Goal: Information Seeking & Learning: Check status

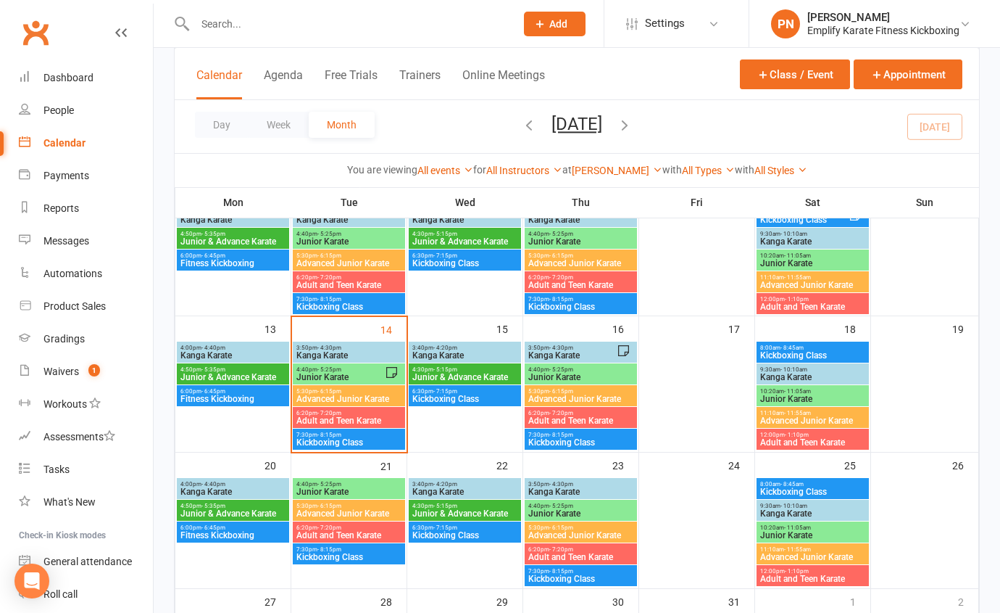
click at [369, 31] on input "text" at bounding box center [348, 24] width 315 height 20
type input "f"
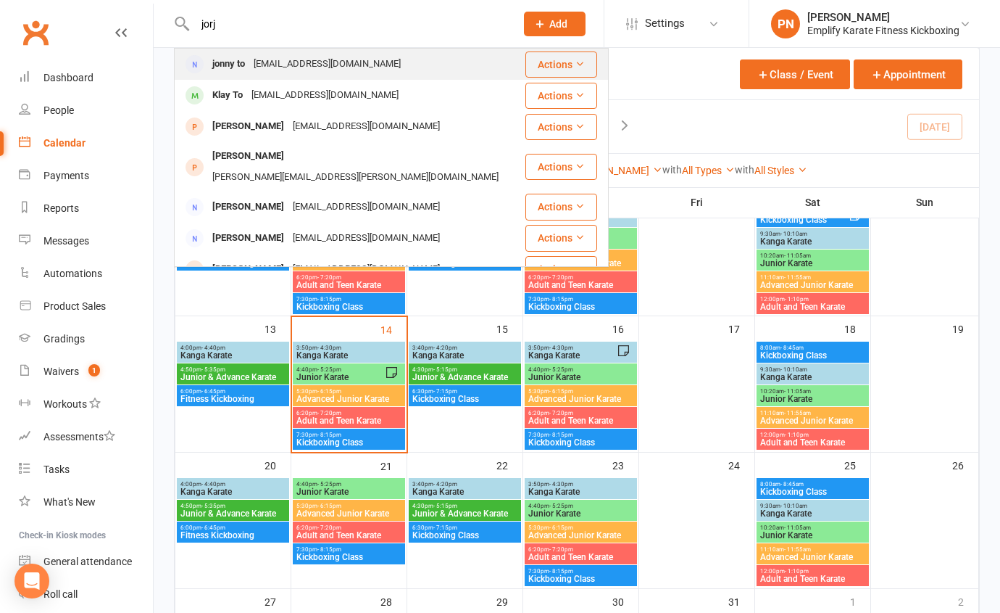
type input "jorj"
click at [275, 64] on div "[EMAIL_ADDRESS][DOMAIN_NAME]" at bounding box center [327, 64] width 156 height 21
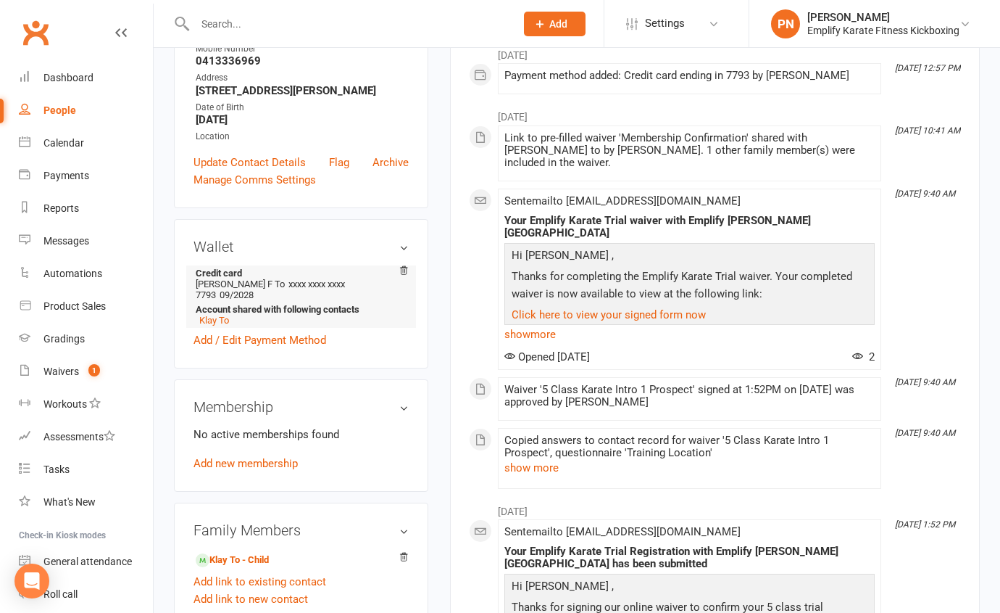
scroll to position [263, 0]
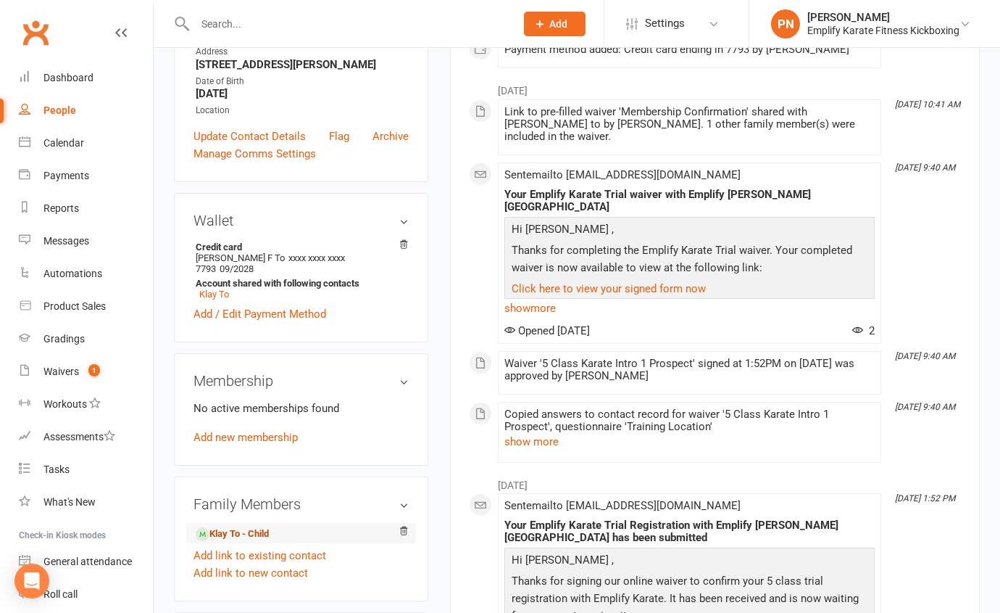
click at [256, 526] on link "Klay To - Child" at bounding box center [232, 533] width 73 height 15
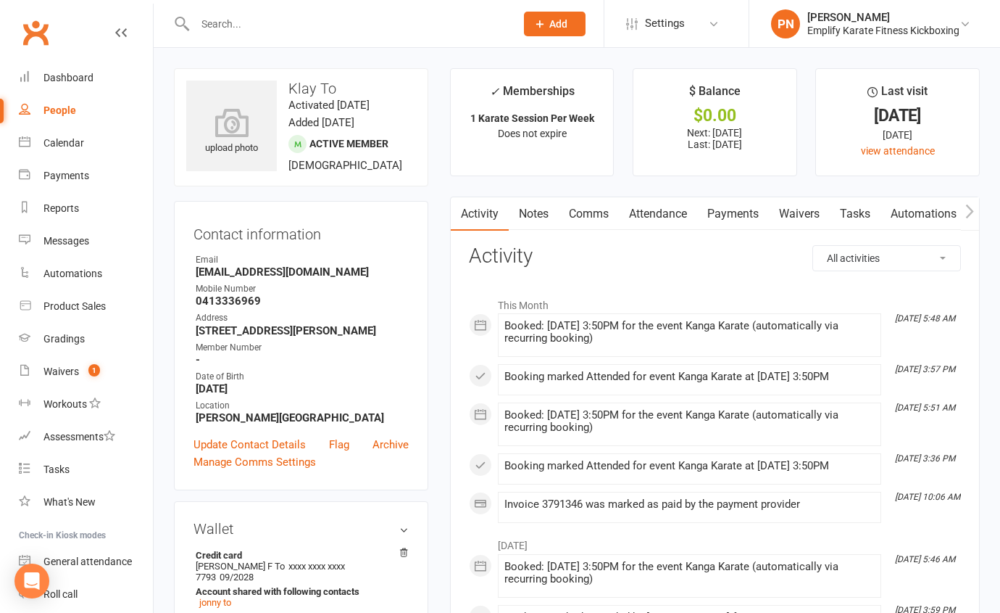
click at [666, 212] on link "Attendance" at bounding box center [658, 213] width 78 height 33
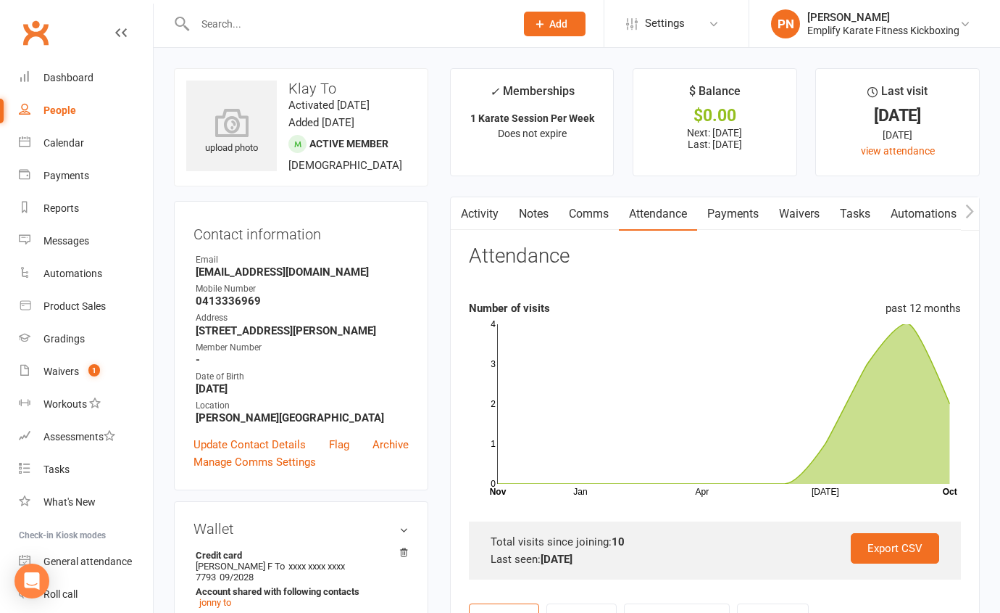
click at [744, 212] on link "Payments" at bounding box center [733, 213] width 72 height 33
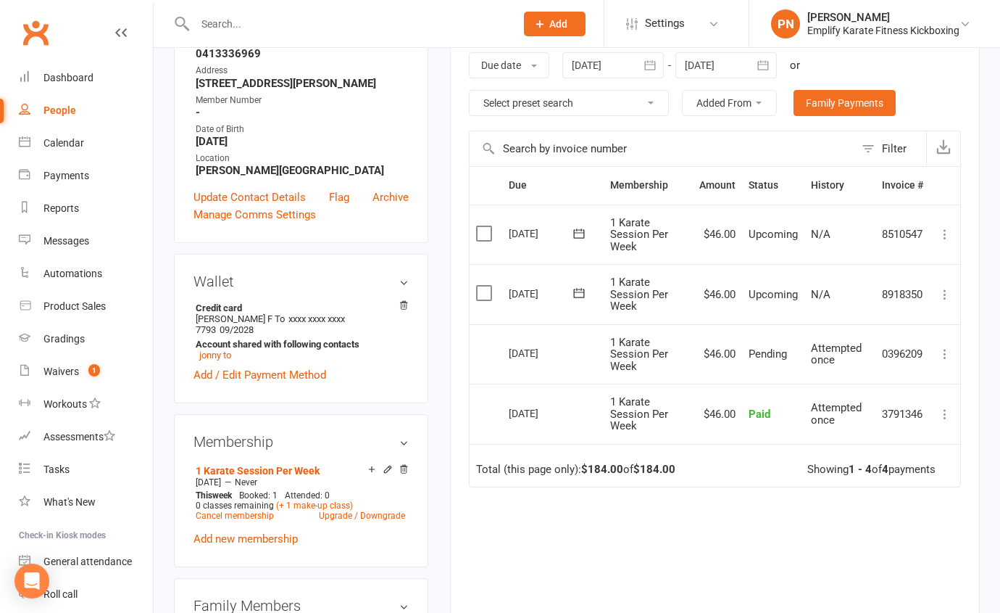
scroll to position [461, 0]
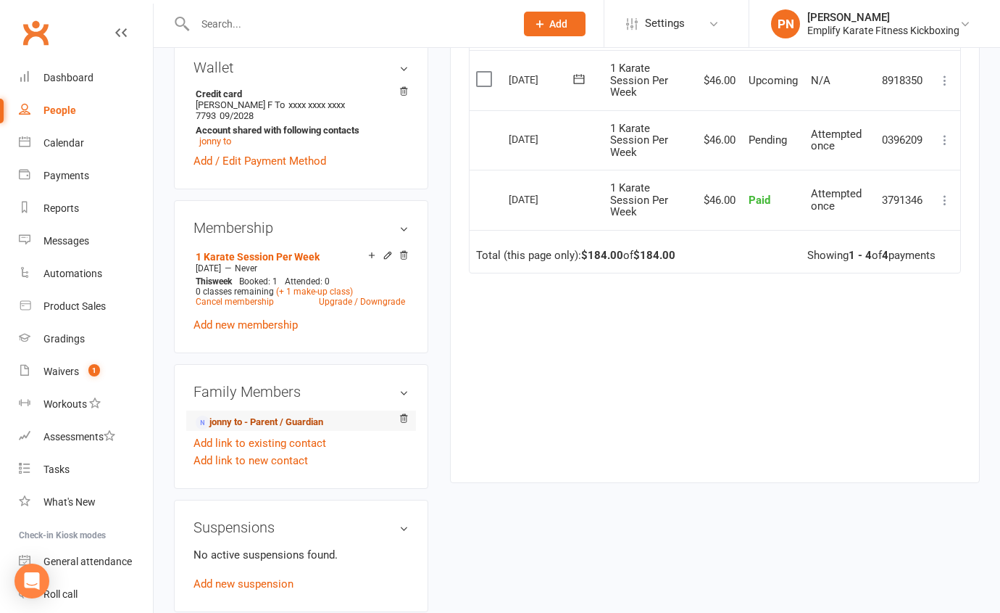
click at [294, 418] on link "jonny to - Parent / Guardian" at bounding box center [260, 422] width 128 height 15
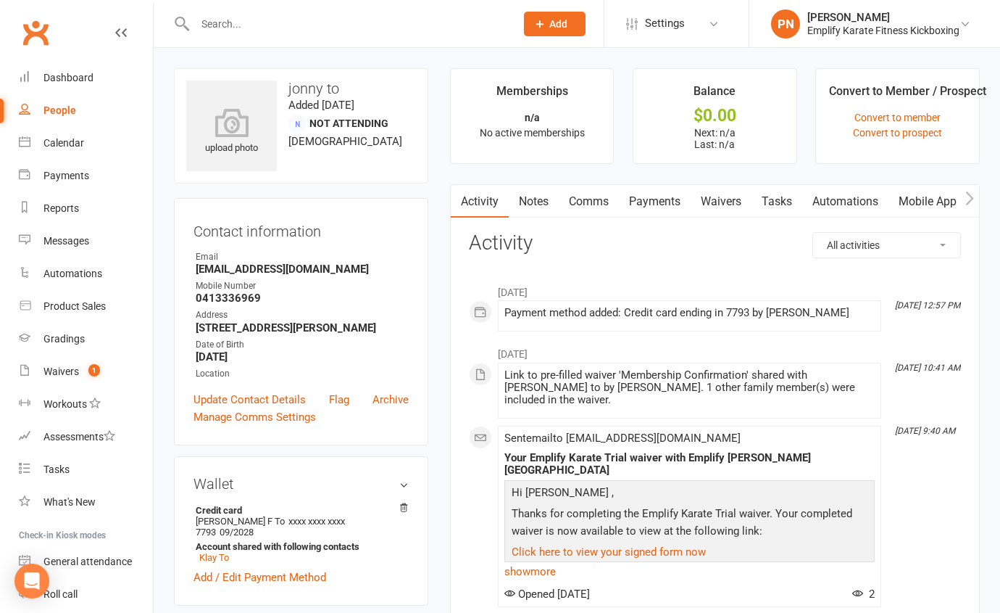
click at [714, 202] on link "Waivers" at bounding box center [721, 201] width 61 height 33
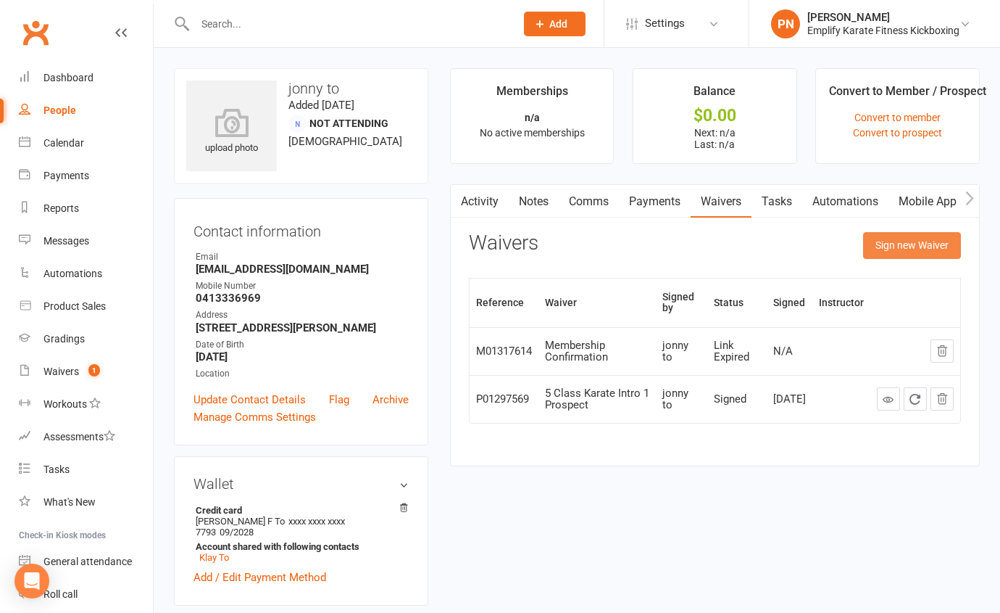
click at [892, 239] on button "Sign new Waiver" at bounding box center [912, 245] width 98 height 26
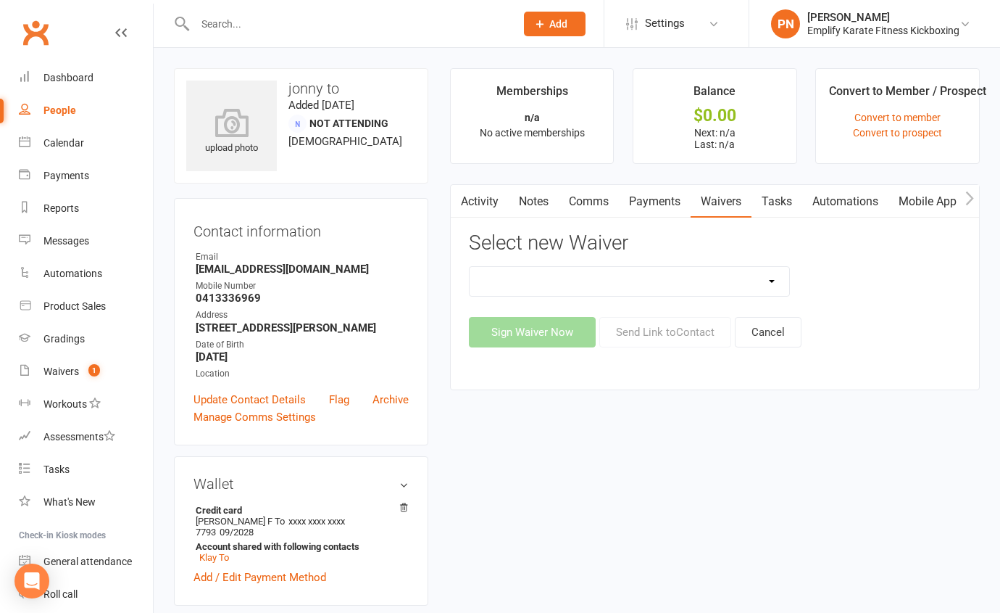
click at [776, 281] on select "FKB Payment Details Transfer Membership Confirmation Update Payment Details" at bounding box center [630, 281] width 320 height 29
select select "7374"
click at [470, 267] on select "FKB Payment Details Transfer Membership Confirmation Update Payment Details" at bounding box center [630, 281] width 320 height 29
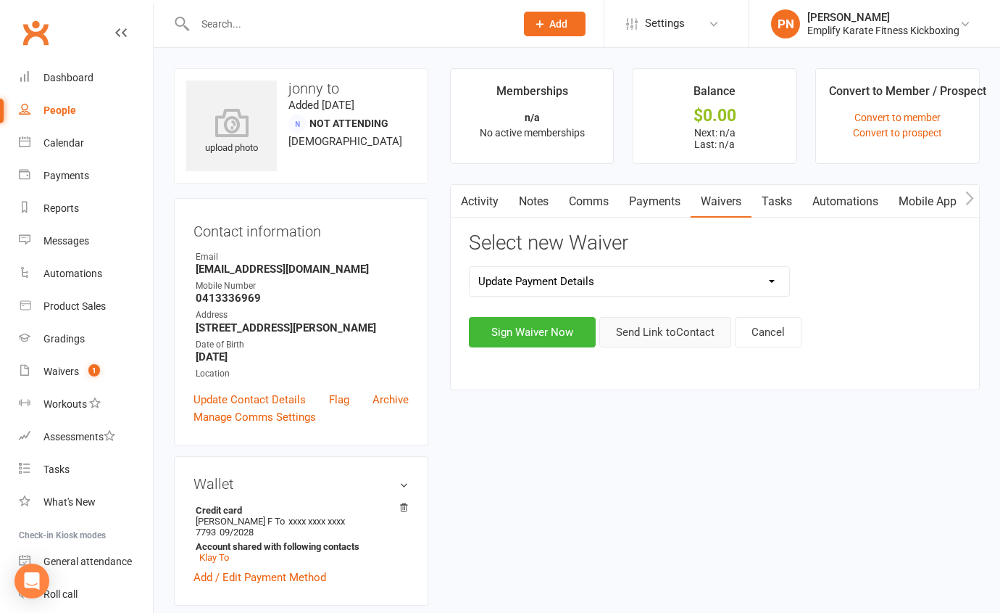
click at [686, 333] on button "Send Link to Contact" at bounding box center [665, 332] width 132 height 30
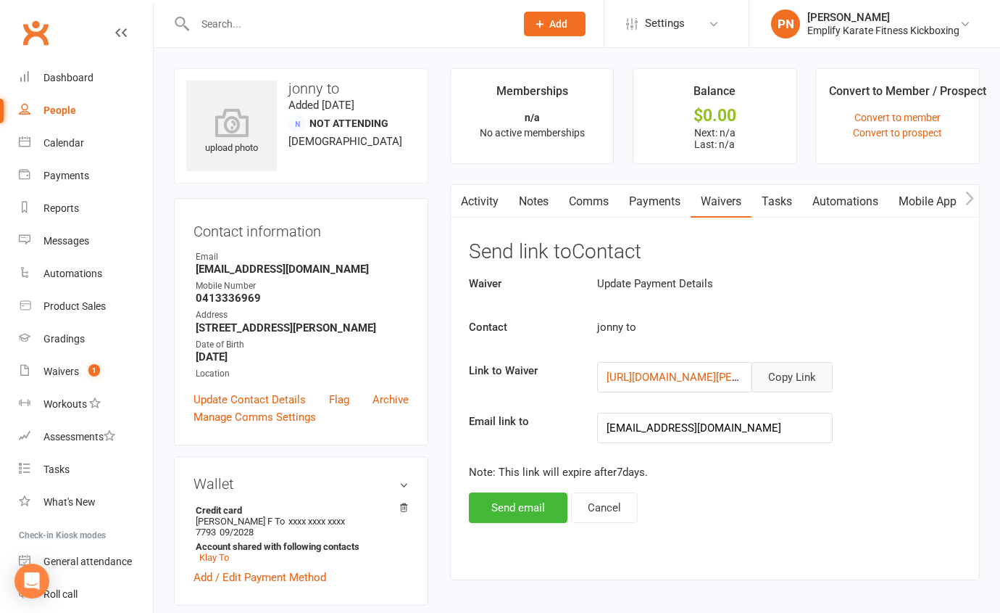
click at [820, 372] on button "Copy Link" at bounding box center [792, 377] width 81 height 30
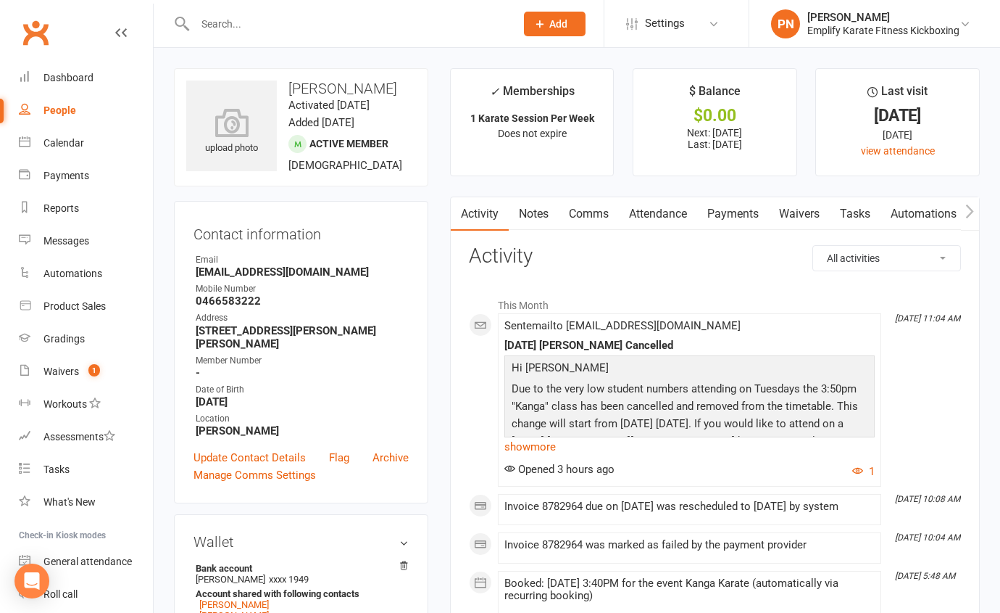
click at [670, 214] on link "Attendance" at bounding box center [658, 213] width 78 height 33
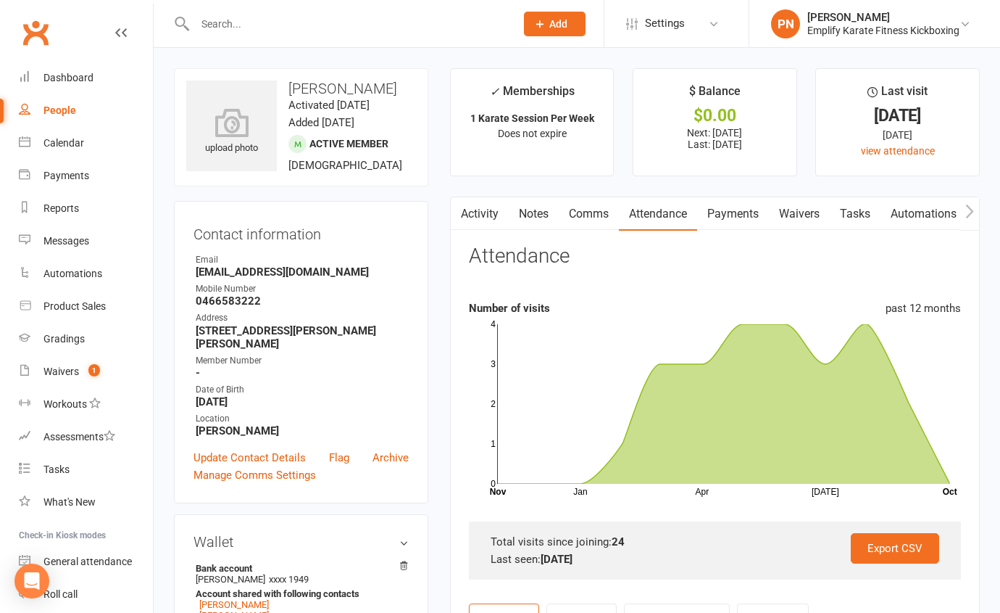
click at [728, 210] on link "Payments" at bounding box center [733, 213] width 72 height 33
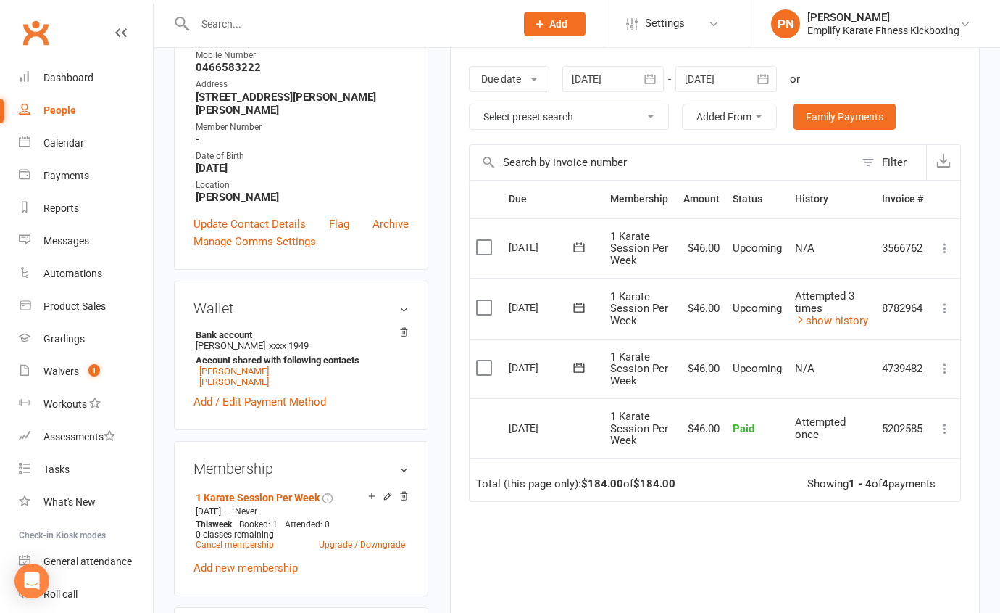
scroll to position [263, 0]
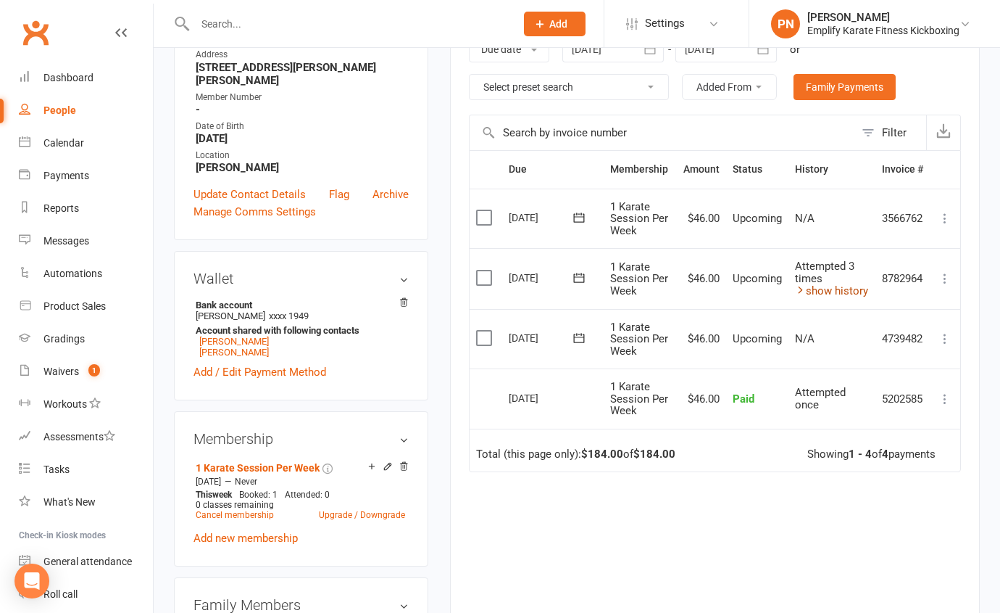
click at [829, 286] on link "show history" at bounding box center [831, 290] width 73 height 13
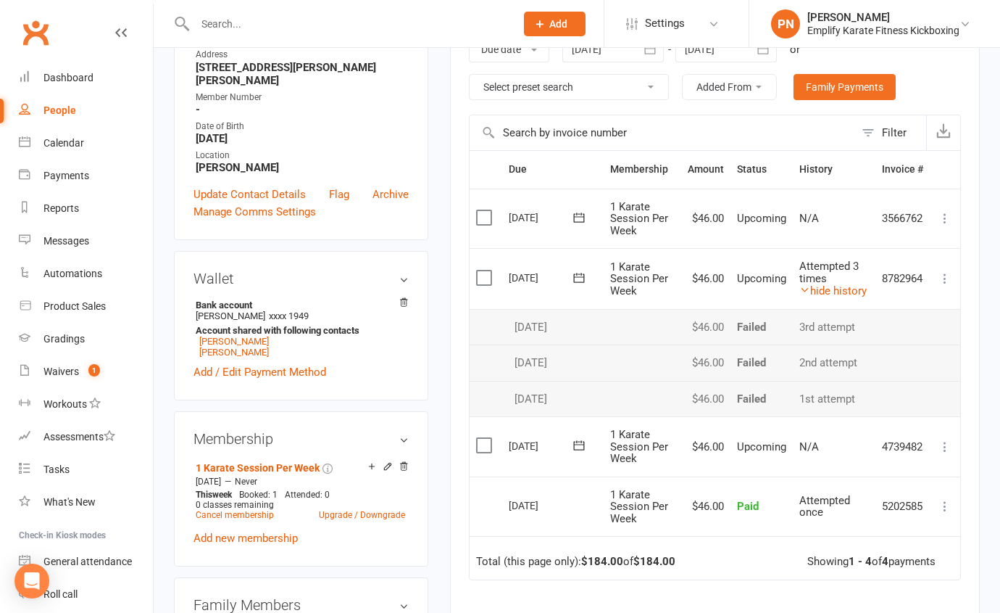
click at [446, 257] on main "✓ Memberships 1 Karate Session Per Week Does not expire $ Balance $0.00 Next: 1…" at bounding box center [715, 304] width 552 height 999
click at [431, 273] on div "upload photo Bonnie Rowe Activated 6 March, 2025 Added 24 February, 2025 Active…" at bounding box center [301, 562] width 276 height 1515
click at [57, 142] on div "Calendar" at bounding box center [63, 143] width 41 height 12
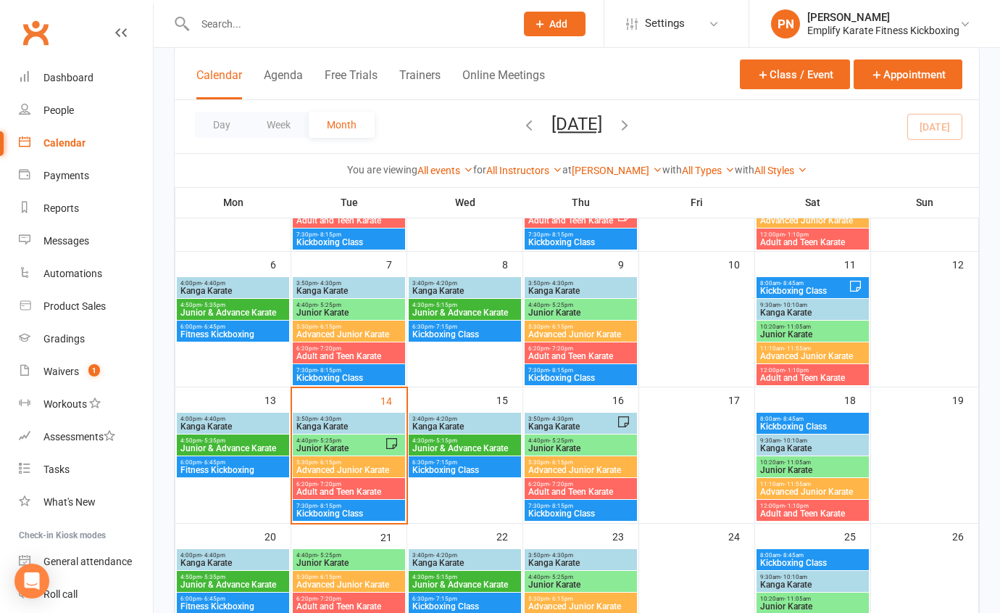
scroll to position [263, 0]
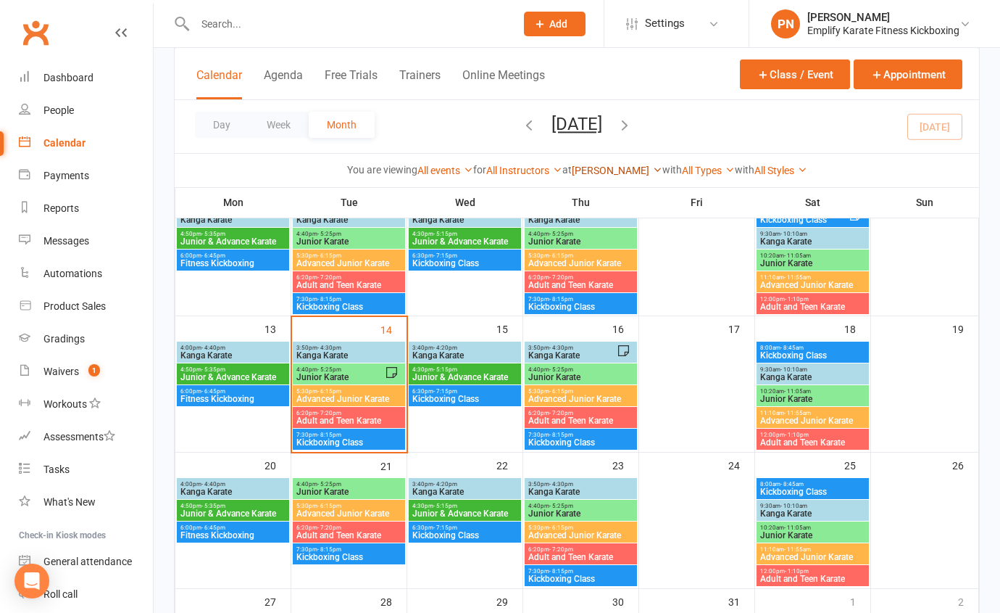
click at [607, 170] on link "[PERSON_NAME]" at bounding box center [617, 171] width 91 height 12
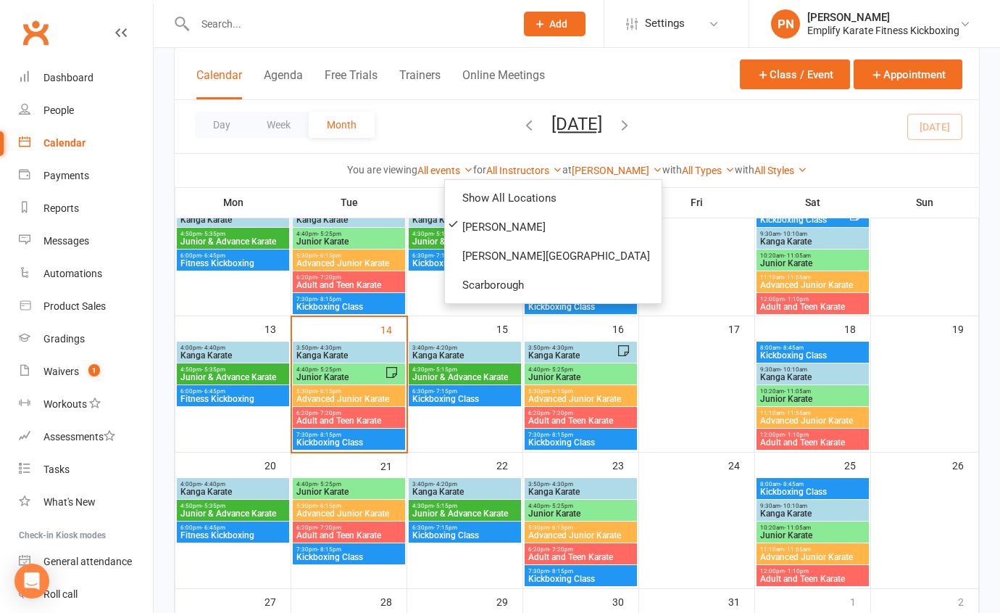
click at [359, 370] on span "4:40pm - 5:25pm" at bounding box center [340, 369] width 89 height 7
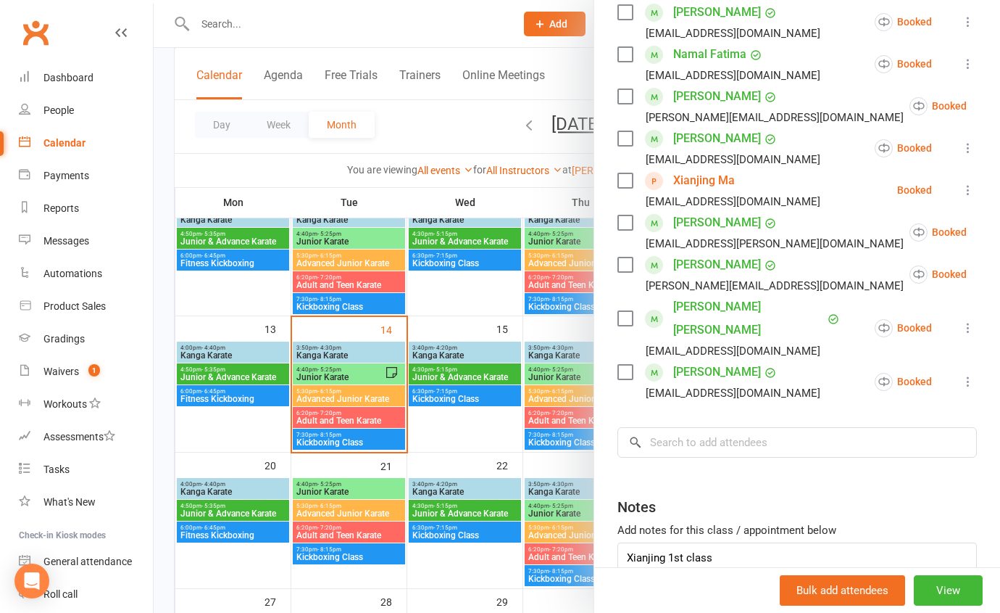
scroll to position [486, 0]
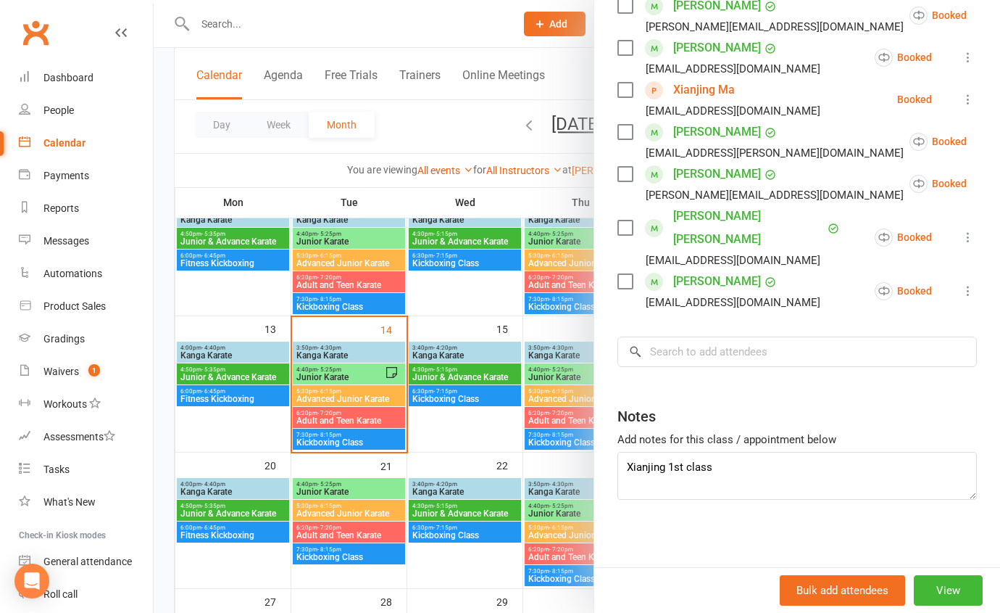
click at [489, 423] on div at bounding box center [577, 306] width 847 height 613
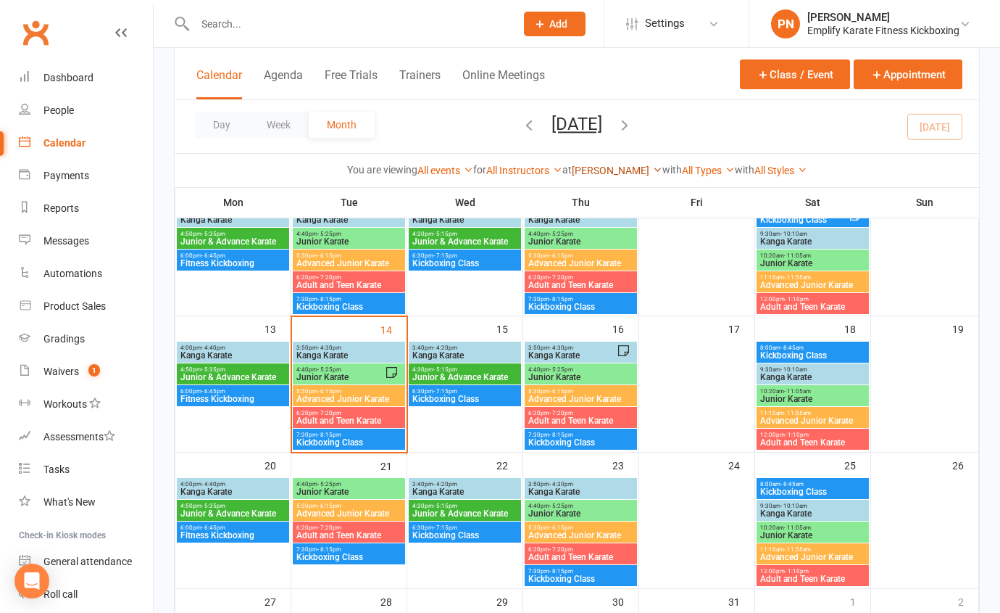
click at [601, 167] on link "[PERSON_NAME]" at bounding box center [617, 171] width 91 height 12
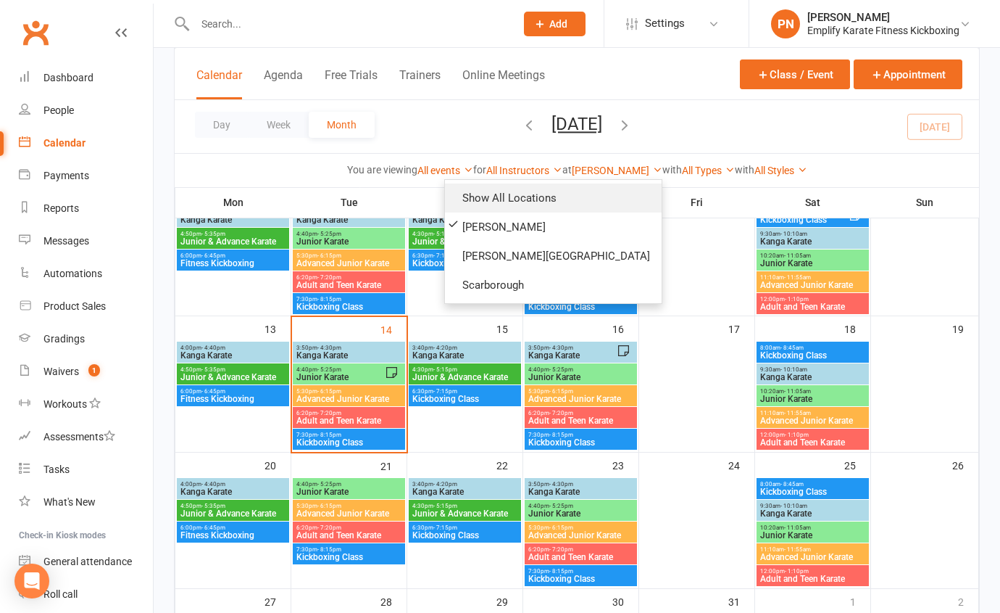
click at [559, 194] on link "Show All Locations" at bounding box center [553, 197] width 217 height 29
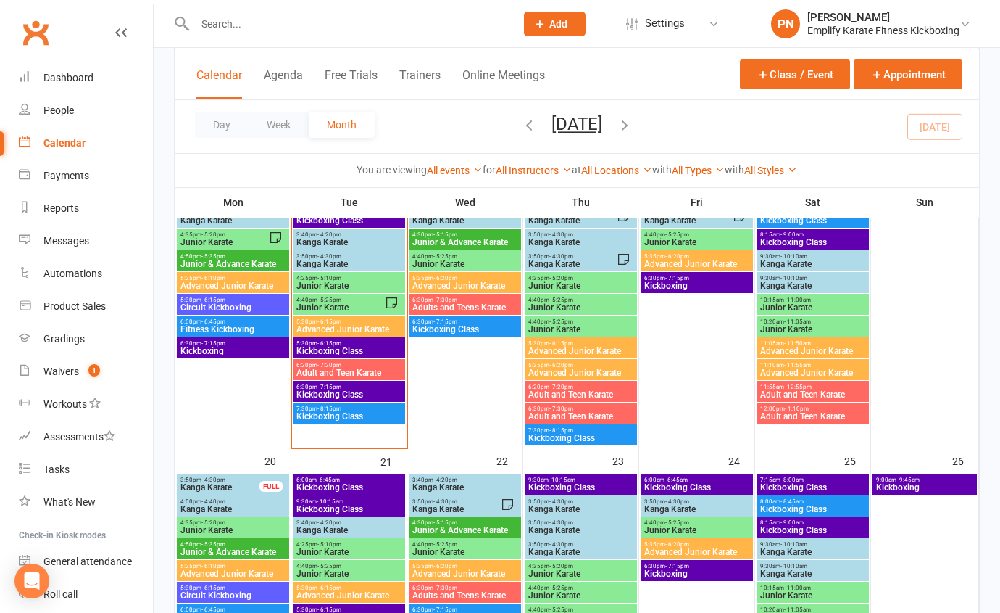
scroll to position [725, 0]
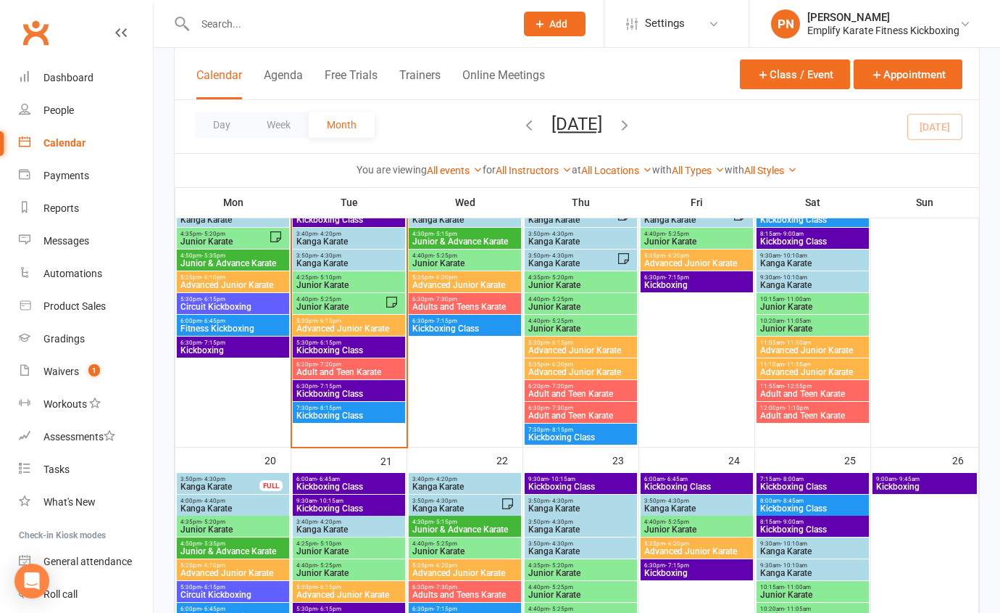
click at [358, 240] on span "Kanga Karate" at bounding box center [349, 241] width 107 height 9
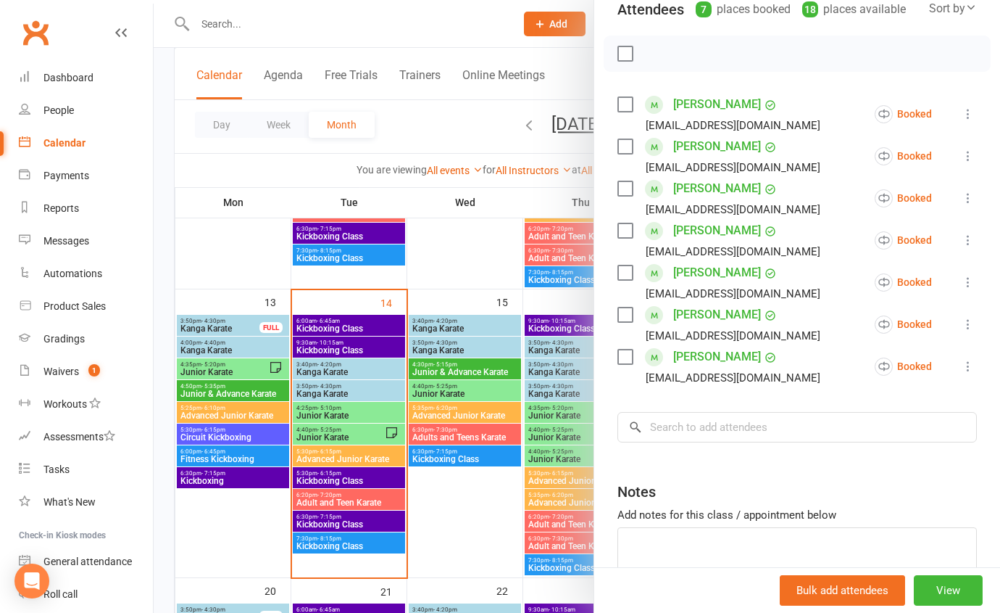
scroll to position [593, 0]
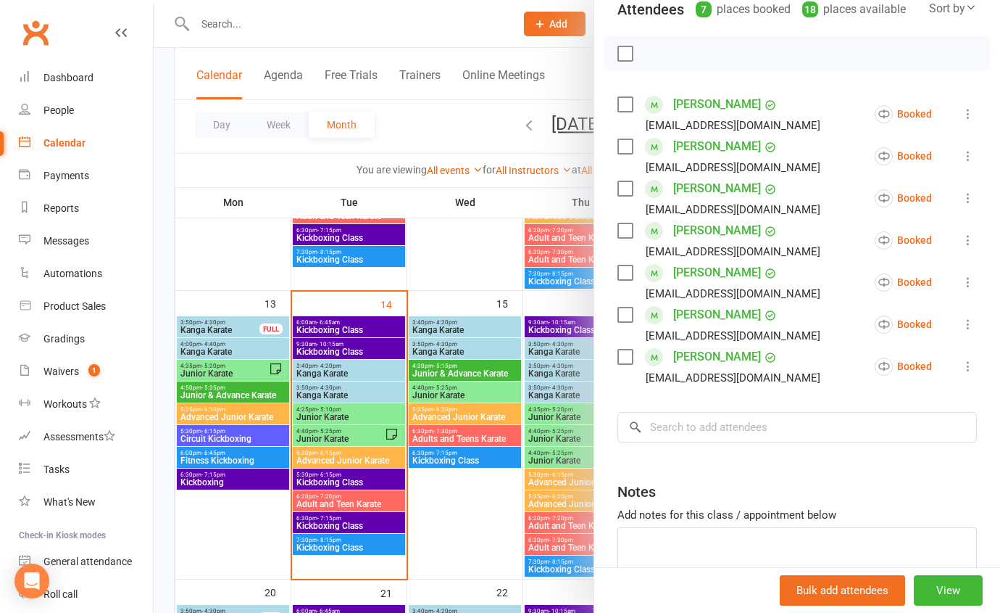
click at [322, 413] on div at bounding box center [577, 306] width 847 height 613
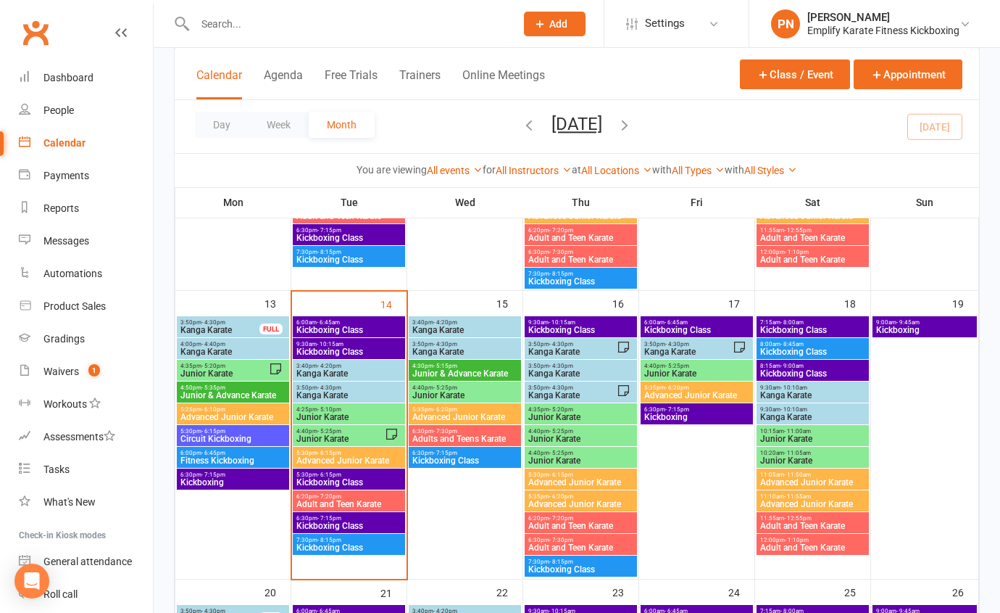
click at [322, 413] on span "Junior Karate" at bounding box center [349, 416] width 107 height 9
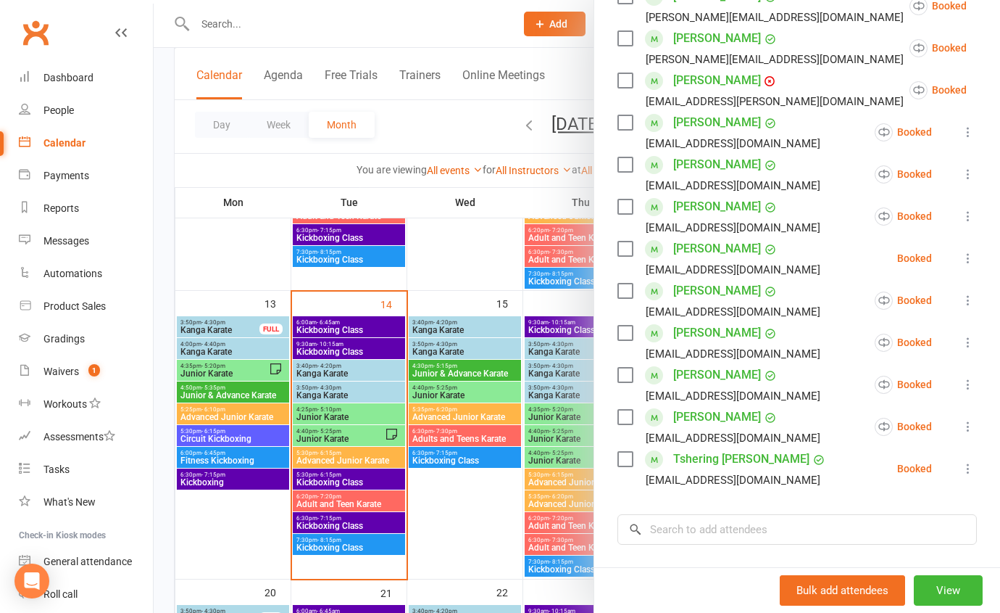
scroll to position [395, 0]
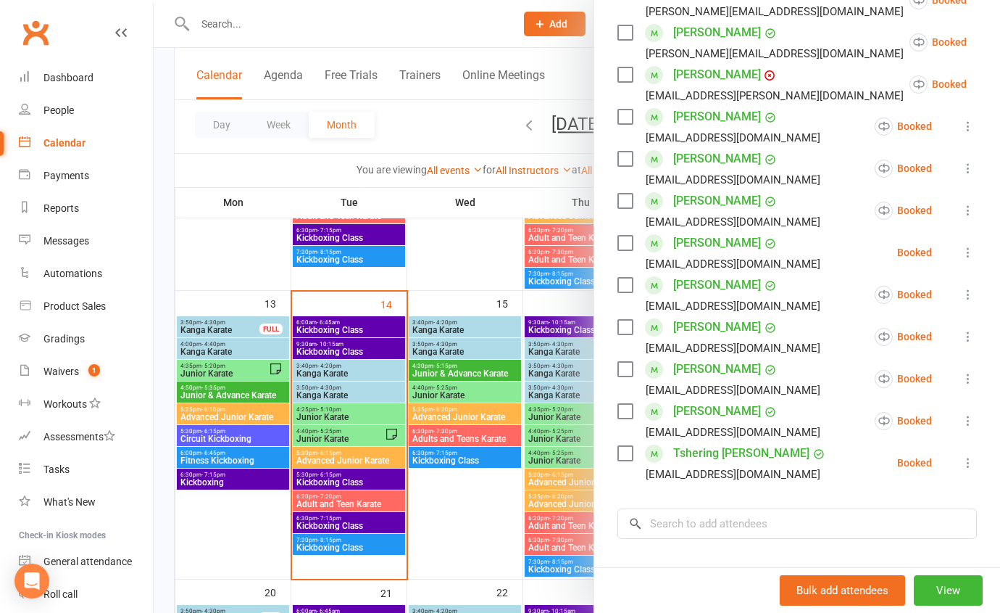
click at [470, 476] on div at bounding box center [577, 306] width 847 height 613
